Goal: Find specific page/section: Find specific page/section

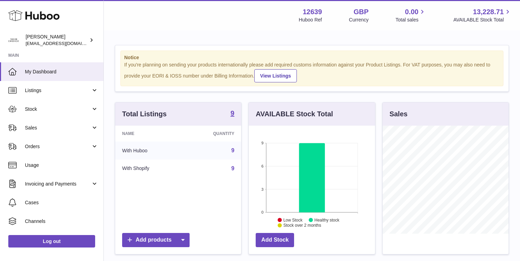
scroll to position [108, 126]
click at [56, 127] on span "Sales" at bounding box center [58, 127] width 66 height 7
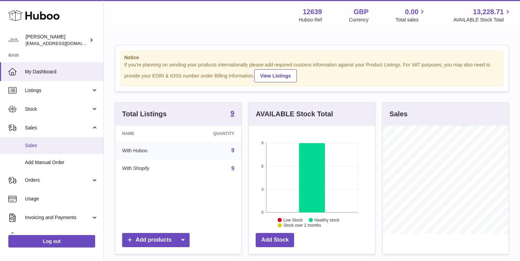
click at [55, 142] on span "Sales" at bounding box center [61, 145] width 73 height 7
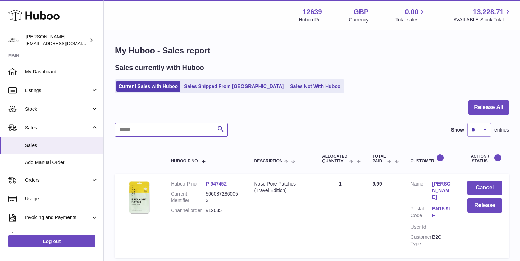
click at [181, 130] on input "text" at bounding box center [171, 130] width 113 height 14
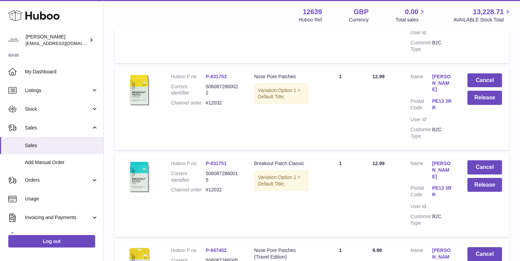
scroll to position [199, 0]
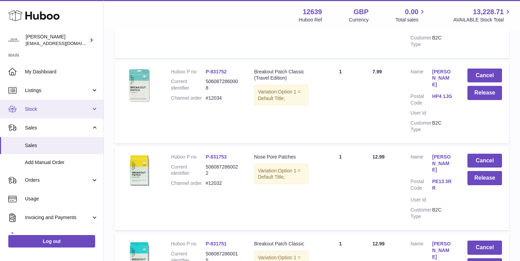
click at [79, 110] on span "Stock" at bounding box center [58, 109] width 66 height 7
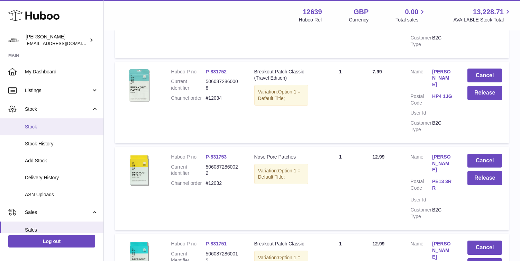
click at [77, 121] on link "Stock" at bounding box center [51, 126] width 103 height 17
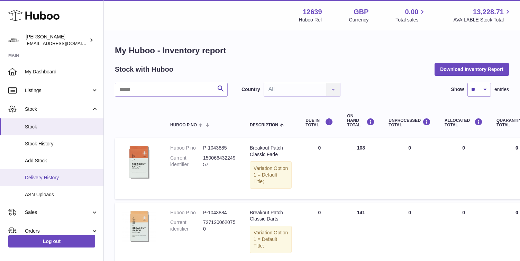
scroll to position [30, 0]
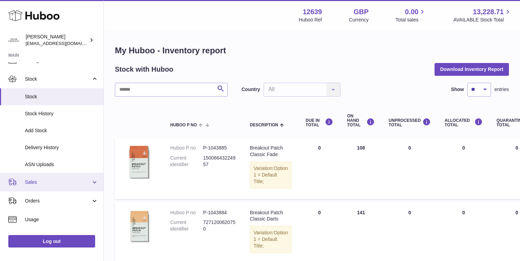
click at [63, 190] on link "Sales" at bounding box center [51, 182] width 103 height 19
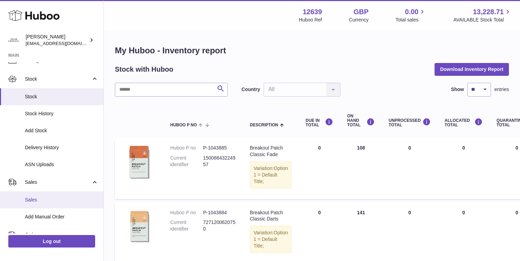
click at [56, 205] on link "Sales" at bounding box center [51, 199] width 103 height 17
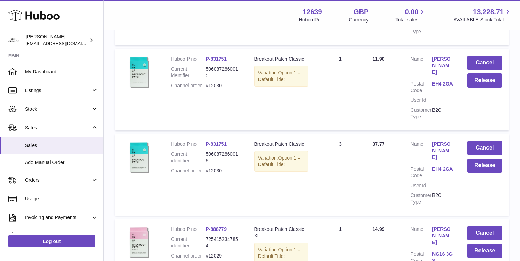
scroll to position [605, 0]
